Goal: Transaction & Acquisition: Purchase product/service

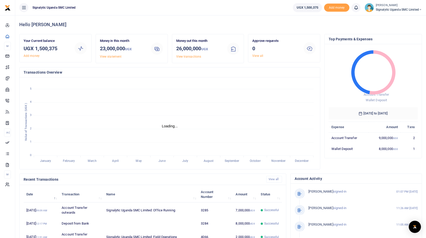
scroll to position [0, 0]
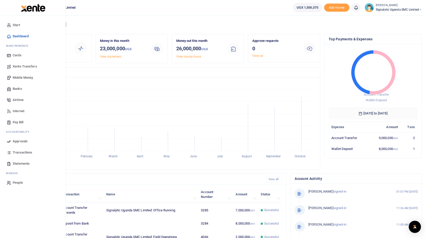
click at [28, 68] on span "Xente Transfers" at bounding box center [25, 66] width 24 height 5
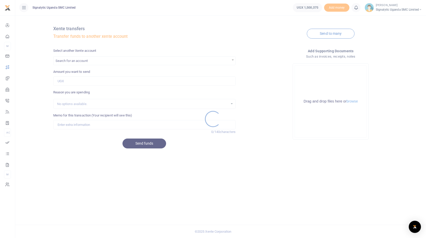
click at [97, 63] on div at bounding box center [213, 119] width 426 height 238
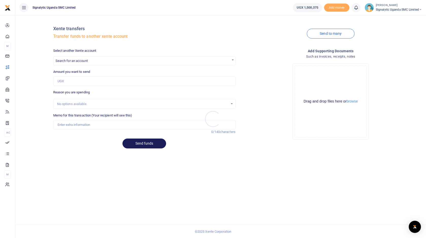
click at [100, 63] on div at bounding box center [213, 119] width 426 height 238
click at [99, 63] on span "Search for an account" at bounding box center [144, 61] width 182 height 8
type input "field"
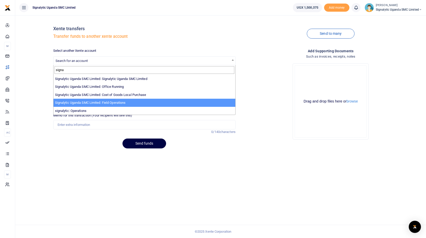
type input "signa"
select select "4066"
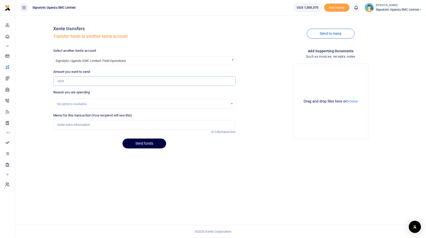
click at [86, 82] on input "Amount you want to send" at bounding box center [144, 81] width 182 height 10
type input "500,000"
click at [77, 125] on input "Memo for this transaction (Your recipient will see this)" at bounding box center [144, 125] width 182 height 10
type input "Inter account transfer"
click at [143, 144] on button "Send funds" at bounding box center [144, 143] width 44 height 10
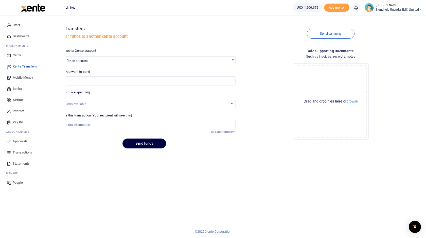
click at [22, 141] on span "Approvals" at bounding box center [20, 141] width 15 height 5
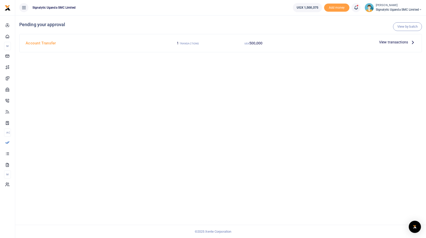
click at [393, 43] on span "View transactions" at bounding box center [393, 42] width 29 height 6
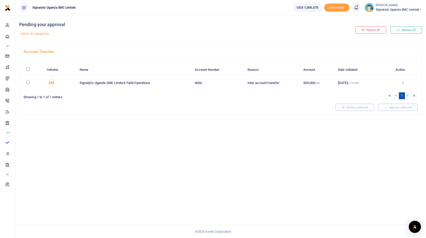
click at [405, 82] on div "Approve Decline Details" at bounding box center [402, 82] width 24 height 5
click at [401, 82] on icon at bounding box center [402, 83] width 3 height 4
click at [386, 91] on link "Approve" at bounding box center [384, 90] width 40 height 7
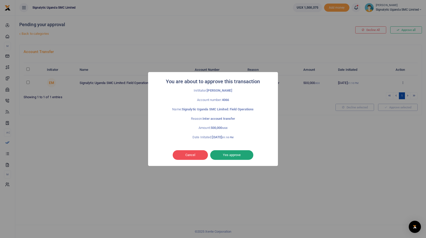
click at [239, 157] on button "Yes approve" at bounding box center [231, 155] width 43 height 10
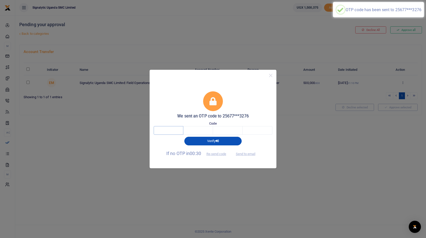
click at [166, 129] on input "text" at bounding box center [169, 130] width 30 height 9
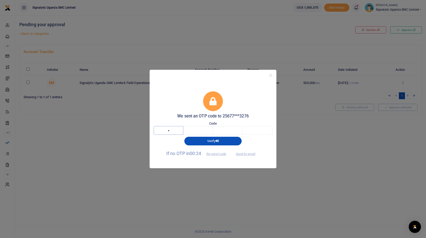
type input "9"
type input "2"
type input "5"
type input "7"
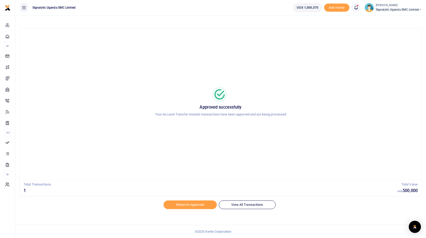
click at [412, 11] on span "Signalytic Uganda SMC Limited" at bounding box center [399, 9] width 46 height 5
click at [404, 19] on link "Switch accounts" at bounding box center [399, 18] width 44 height 7
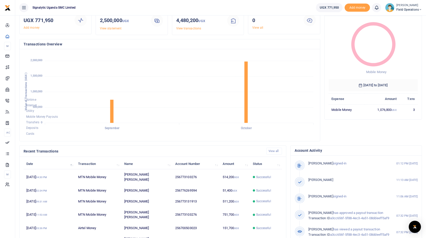
scroll to position [62, 0]
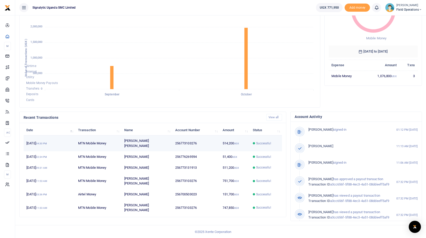
click at [193, 144] on td "256773103276" at bounding box center [195, 143] width 47 height 16
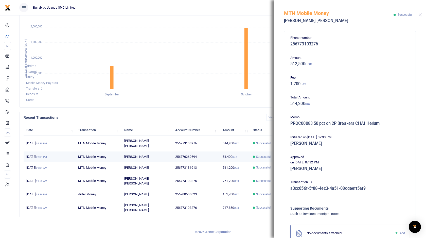
click at [188, 153] on td "256776269594" at bounding box center [195, 156] width 47 height 11
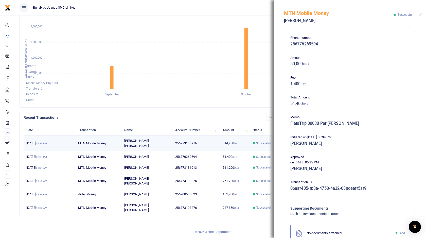
click at [200, 141] on td "256773103276" at bounding box center [195, 143] width 47 height 16
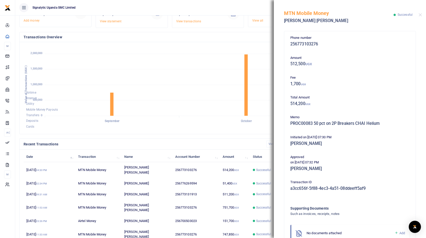
scroll to position [0, 0]
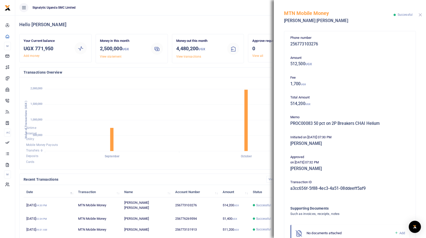
click at [420, 16] on button "Close" at bounding box center [419, 14] width 3 height 3
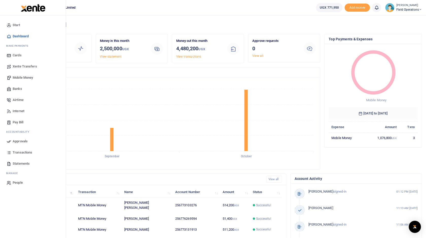
click at [21, 77] on span "Mobile Money" at bounding box center [23, 77] width 20 height 5
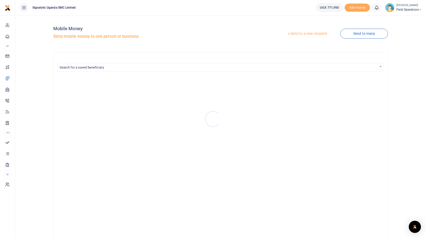
click at [207, 71] on div at bounding box center [213, 119] width 426 height 238
click at [209, 69] on span "Search for a saved beneficiary" at bounding box center [221, 67] width 326 height 8
type input "elvis"
click at [321, 34] on link "Send to a new recipient" at bounding box center [307, 33] width 66 height 9
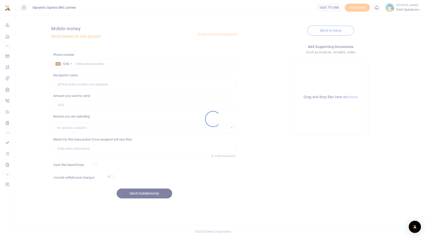
click at [119, 64] on div at bounding box center [213, 119] width 426 height 238
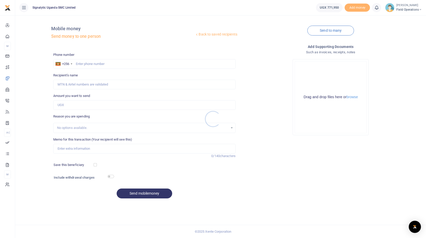
click at [111, 64] on div at bounding box center [213, 119] width 426 height 238
click at [108, 66] on div at bounding box center [213, 119] width 426 height 238
click at [110, 65] on input "text" at bounding box center [144, 64] width 182 height 10
type input "773103276"
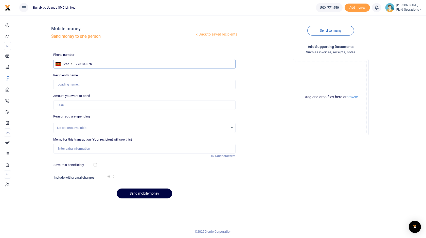
type input "[PERSON_NAME] [PERSON_NAME]"
type input "773103276"
click at [102, 108] on input "Amount you want to send" at bounding box center [144, 105] width 182 height 10
type input "199,000"
click at [111, 176] on input "checkbox" at bounding box center [110, 176] width 7 height 3
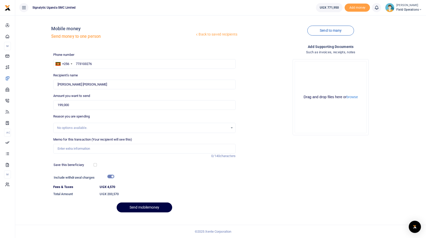
click at [111, 176] on input "checkbox" at bounding box center [110, 176] width 7 height 3
checkbox input "false"
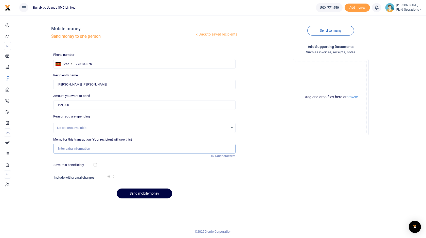
click at [79, 149] on input "Memo for this transaction (Your recipient will see this)" at bounding box center [144, 149] width 182 height 10
paste input "PROC00084"
type input "PROC00084 Circuit Breakers for GAVI systems"
click at [152, 197] on button "Send mobilemoney" at bounding box center [144, 193] width 55 height 10
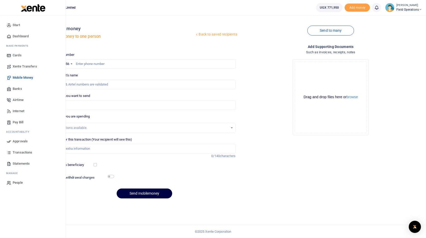
click at [20, 141] on span "Approvals" at bounding box center [20, 141] width 15 height 5
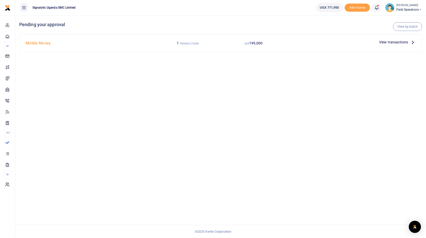
click at [394, 41] on span "View transactions" at bounding box center [393, 42] width 29 height 6
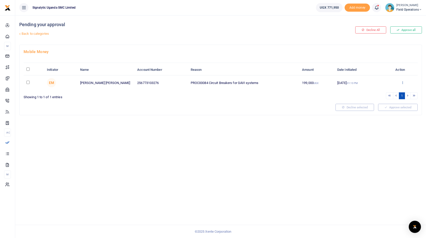
click at [402, 83] on icon at bounding box center [402, 83] width 3 height 4
click at [381, 91] on link "Approve" at bounding box center [384, 90] width 40 height 7
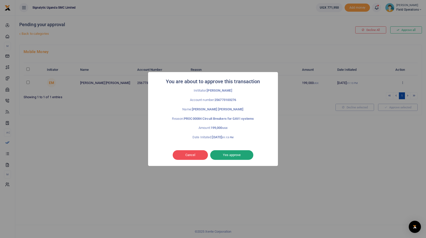
click at [234, 157] on button "Yes approve" at bounding box center [231, 155] width 43 height 10
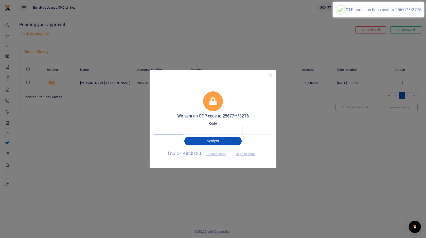
click at [163, 131] on input "text" at bounding box center [169, 130] width 30 height 9
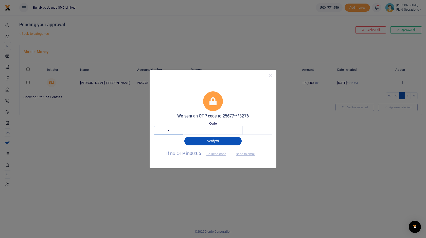
type input "1"
type input "2"
type input "3"
type input "2"
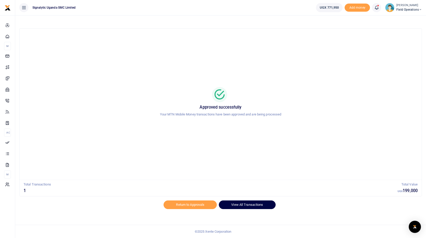
click at [257, 205] on link "View All Transactions" at bounding box center [247, 204] width 57 height 9
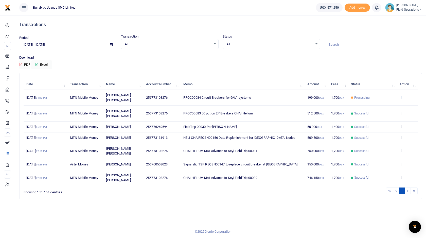
click at [401, 95] on icon at bounding box center [400, 97] width 3 height 4
click at [386, 104] on link "View details" at bounding box center [382, 103] width 40 height 7
